Goal: Obtain resource: Download file/media

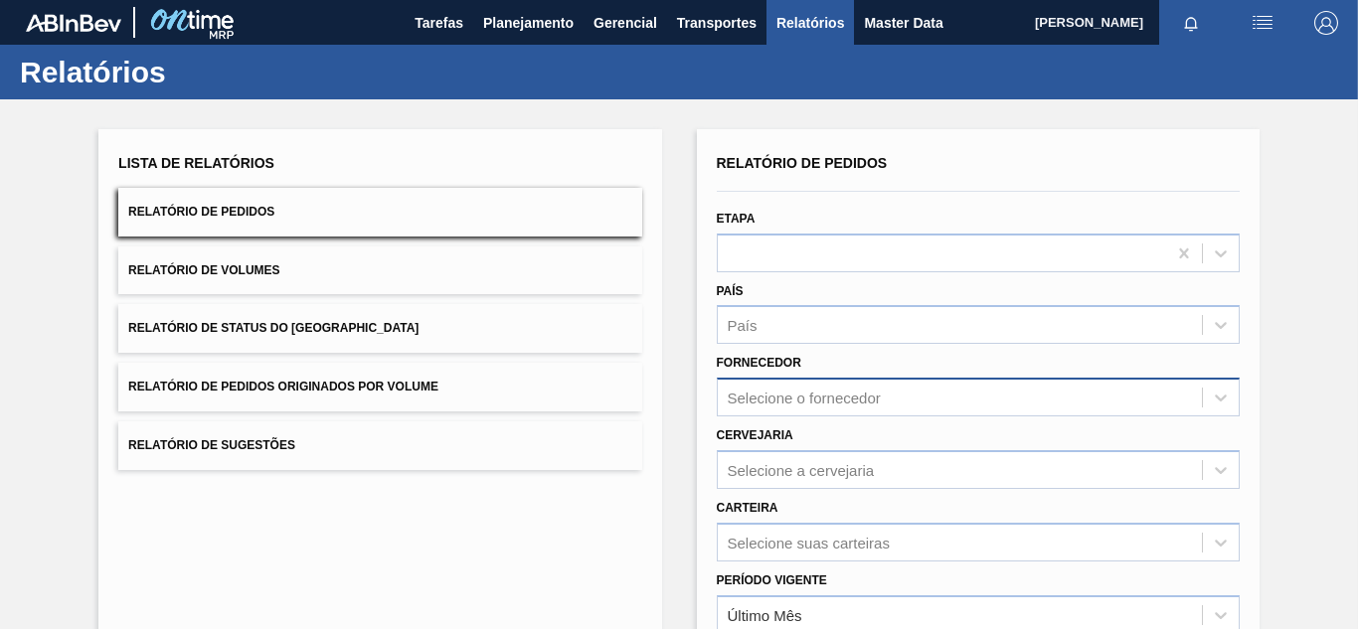
click at [811, 386] on div "Selecione o fornecedor" at bounding box center [960, 398] width 484 height 29
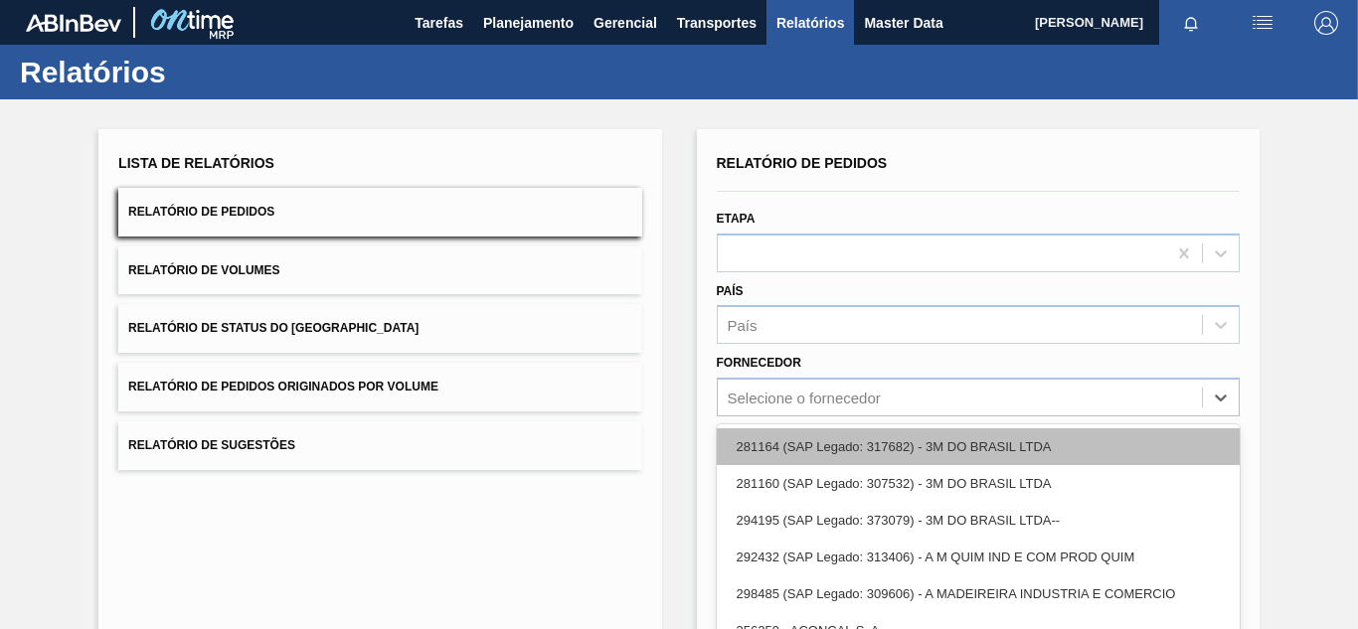
paste input "307331"
type input "307331"
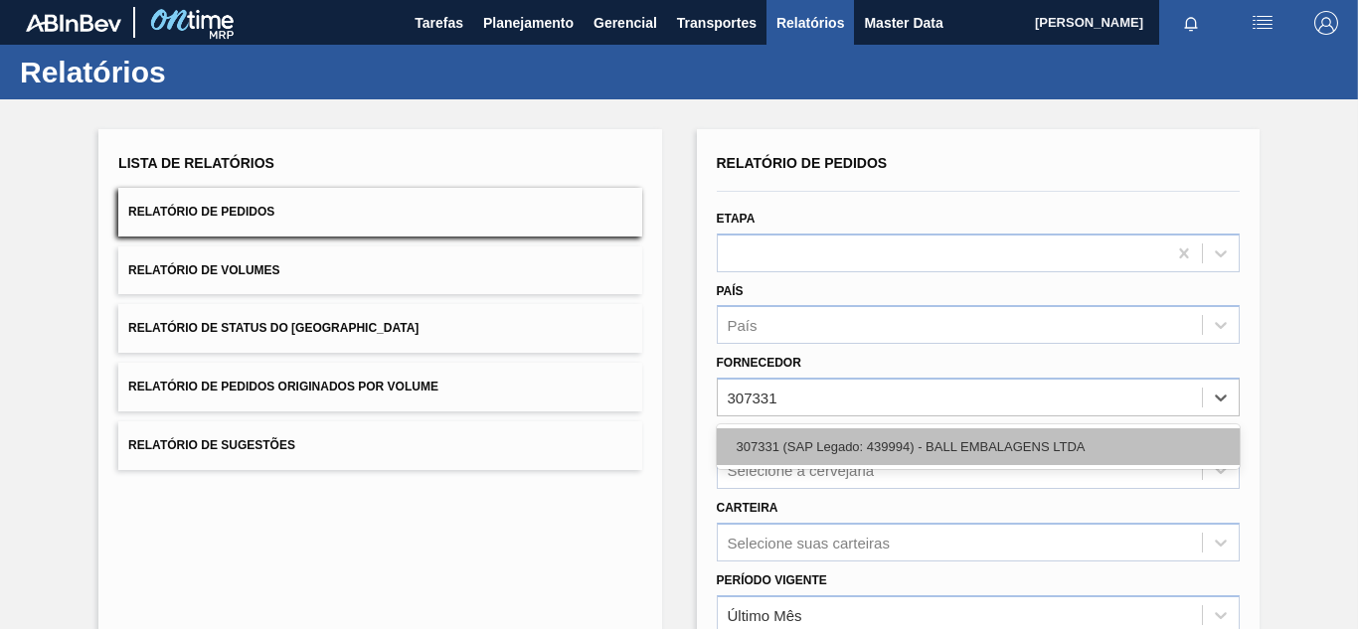
click at [784, 447] on div "307331 (SAP Legado: 439994) - BALL EMBALAGENS LTDA" at bounding box center [978, 446] width 523 height 37
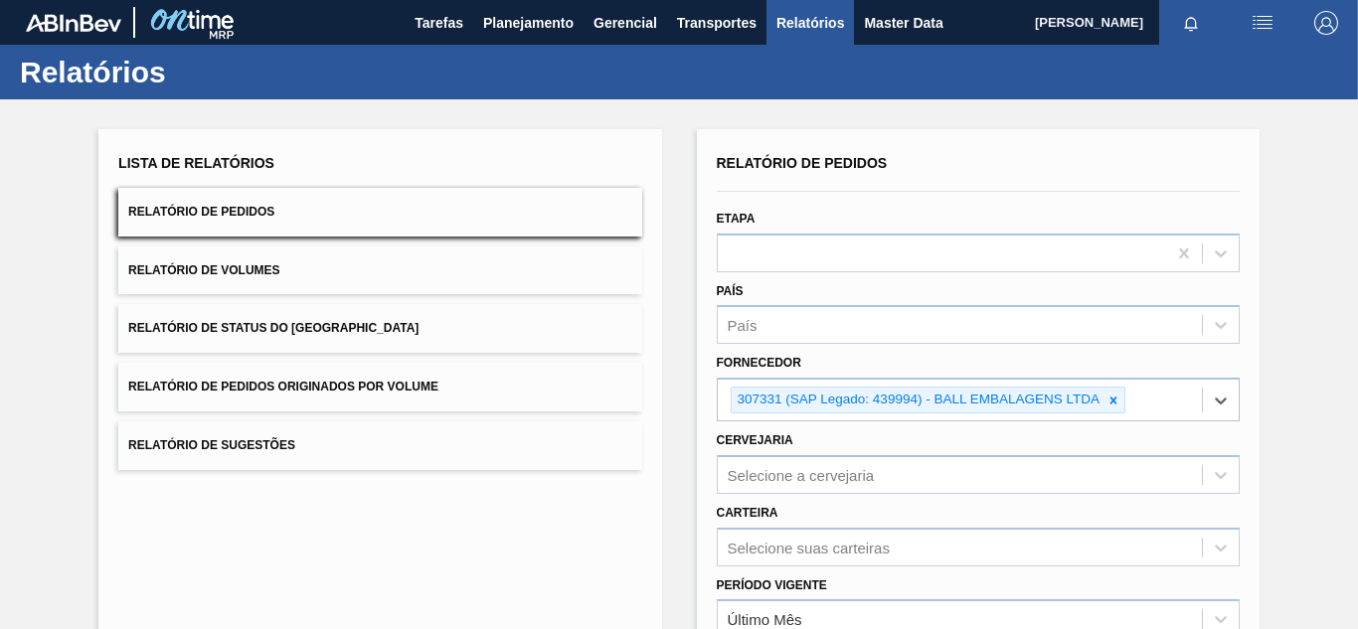
click at [652, 422] on div "Lista de Relatórios Relatório de Pedidos Relatório de Volumes Relatório de Stat…" at bounding box center [379, 514] width 563 height 771
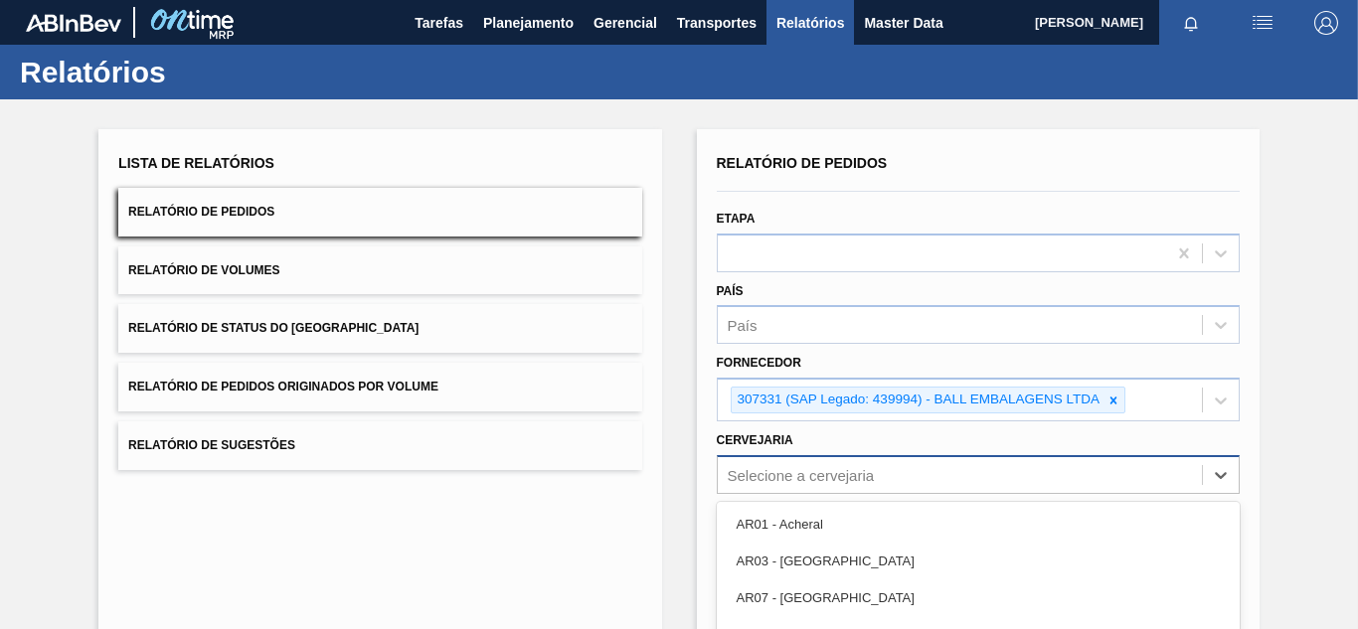
click at [776, 481] on div "option AR11 - Zárate focused, 5 of 92. 92 results available. Use Up and Down to…" at bounding box center [978, 474] width 523 height 39
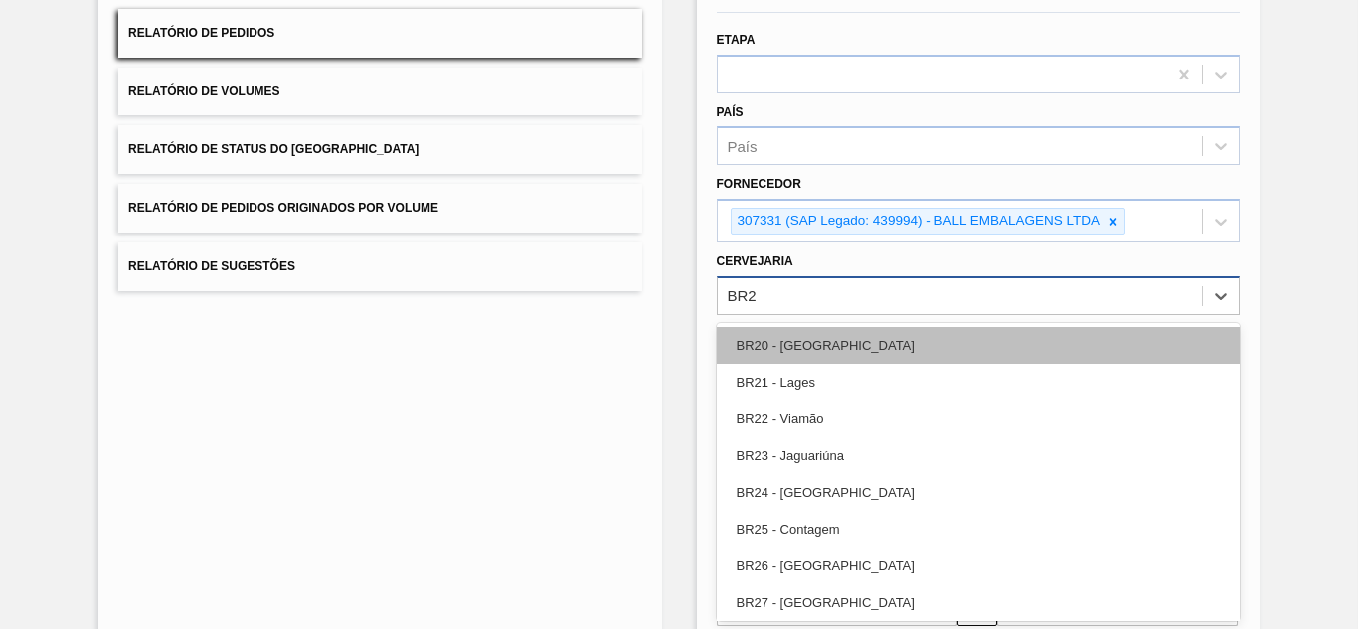
type input "BR26"
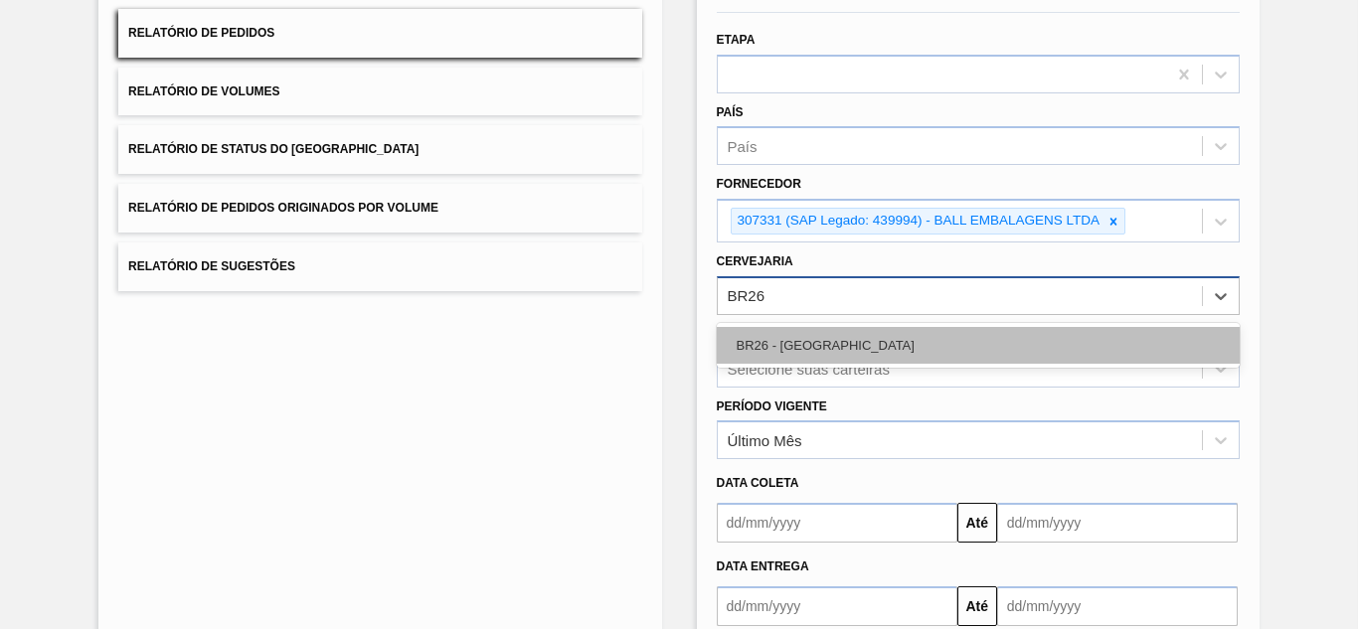
click at [793, 332] on div "BR26 - [GEOGRAPHIC_DATA]" at bounding box center [978, 345] width 523 height 37
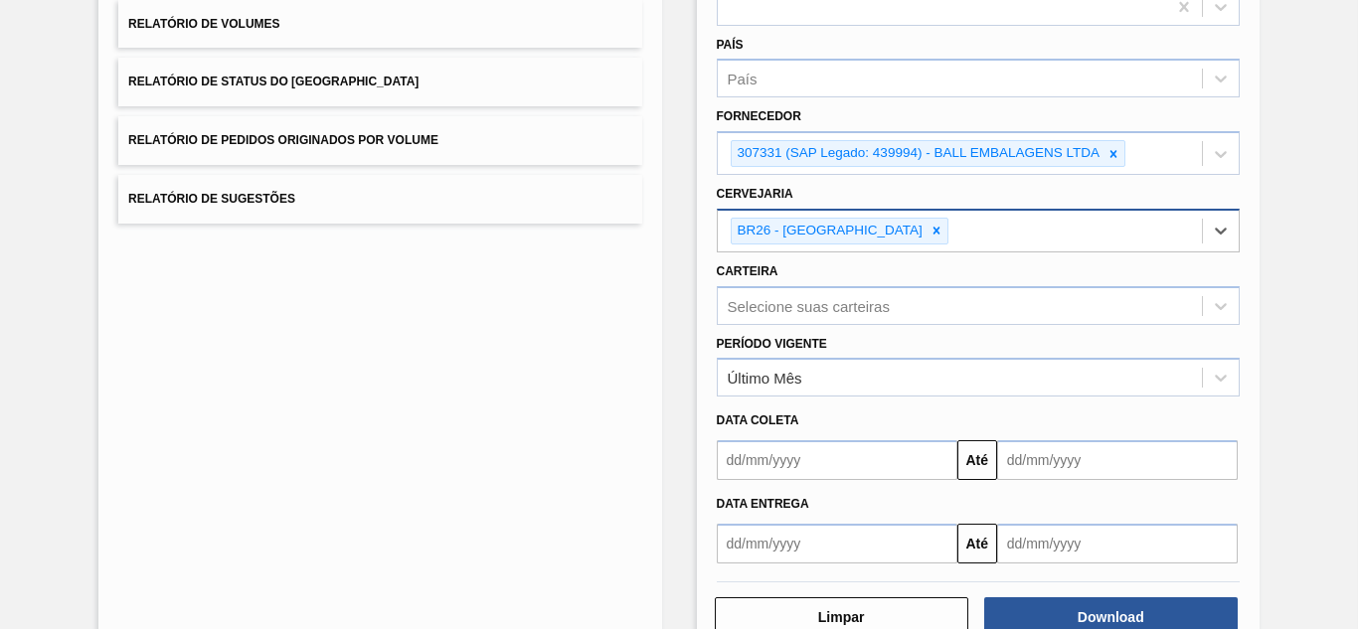
scroll to position [301, 0]
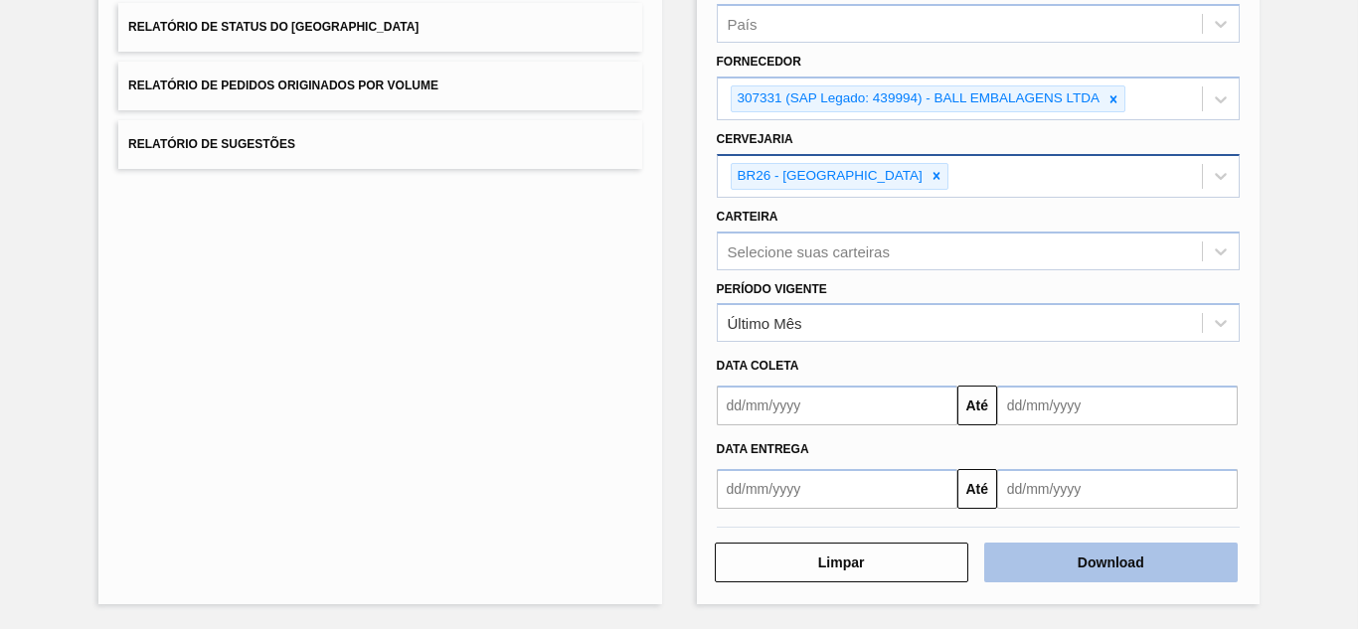
click at [1065, 549] on button "Download" at bounding box center [1110, 563] width 253 height 40
